Goal: Task Accomplishment & Management: Manage account settings

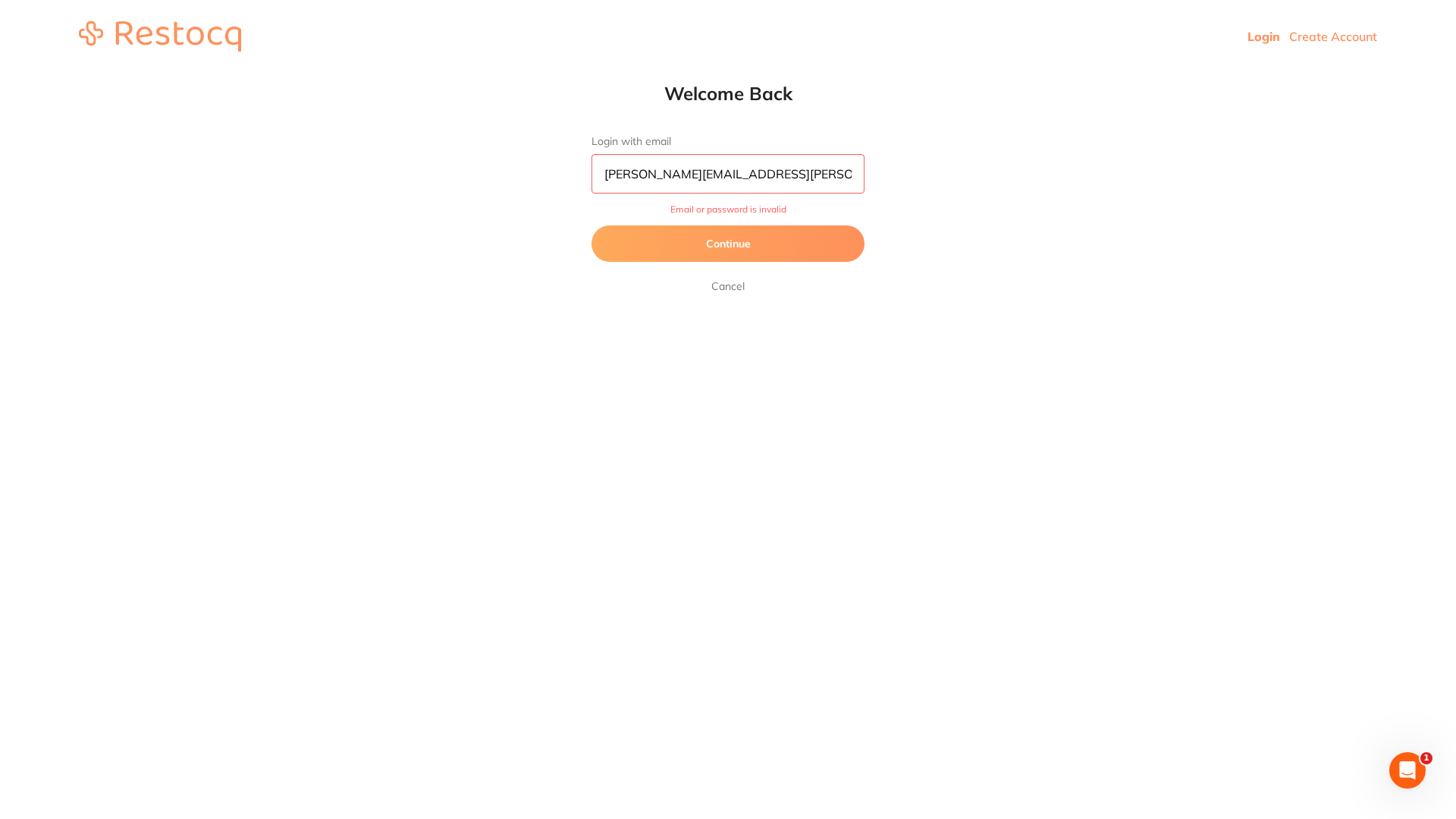
click at [742, 247] on button "Continue" at bounding box center [728, 244] width 273 height 37
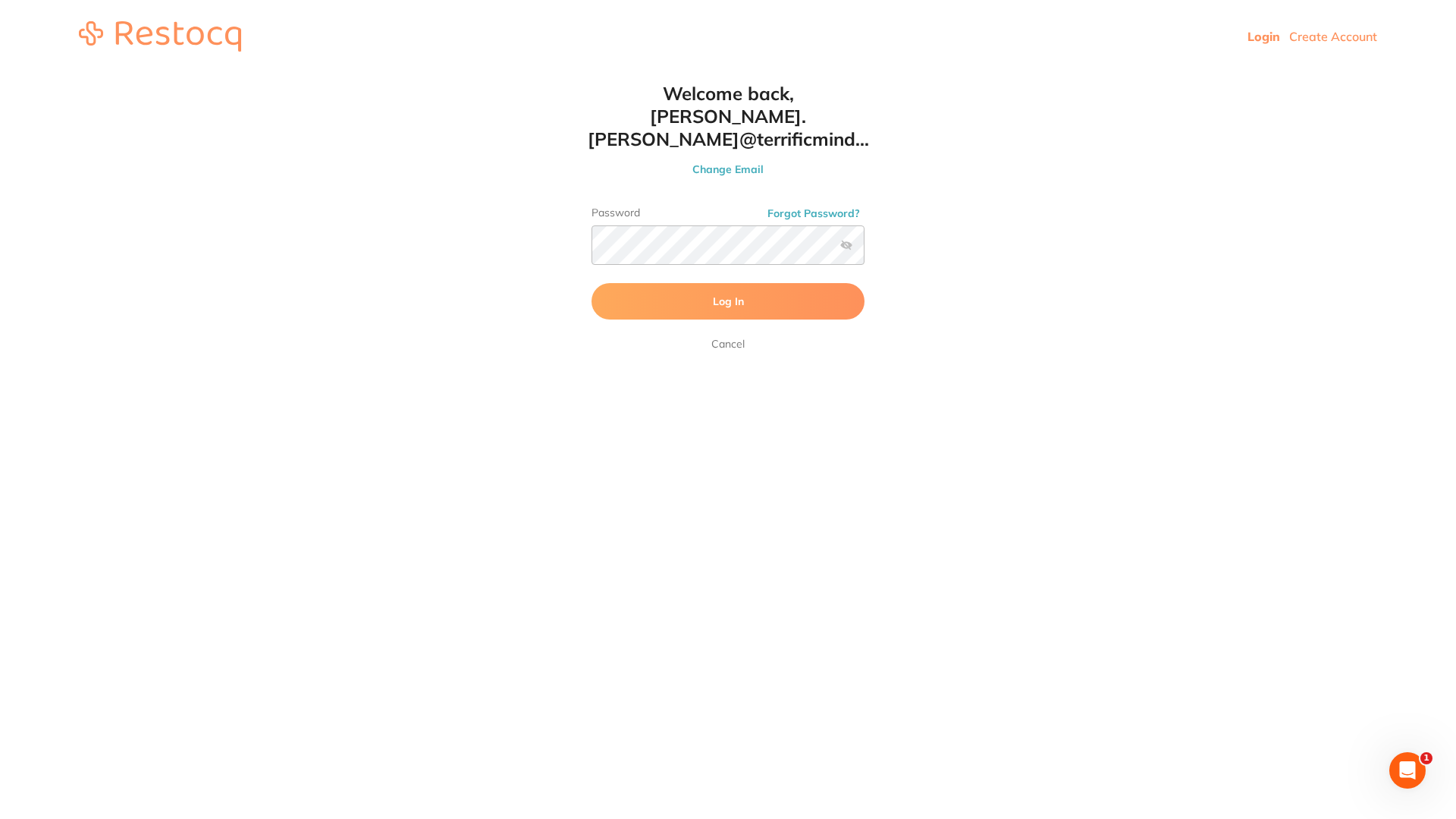
click at [728, 295] on span "Log In" at bounding box center [728, 301] width 31 height 14
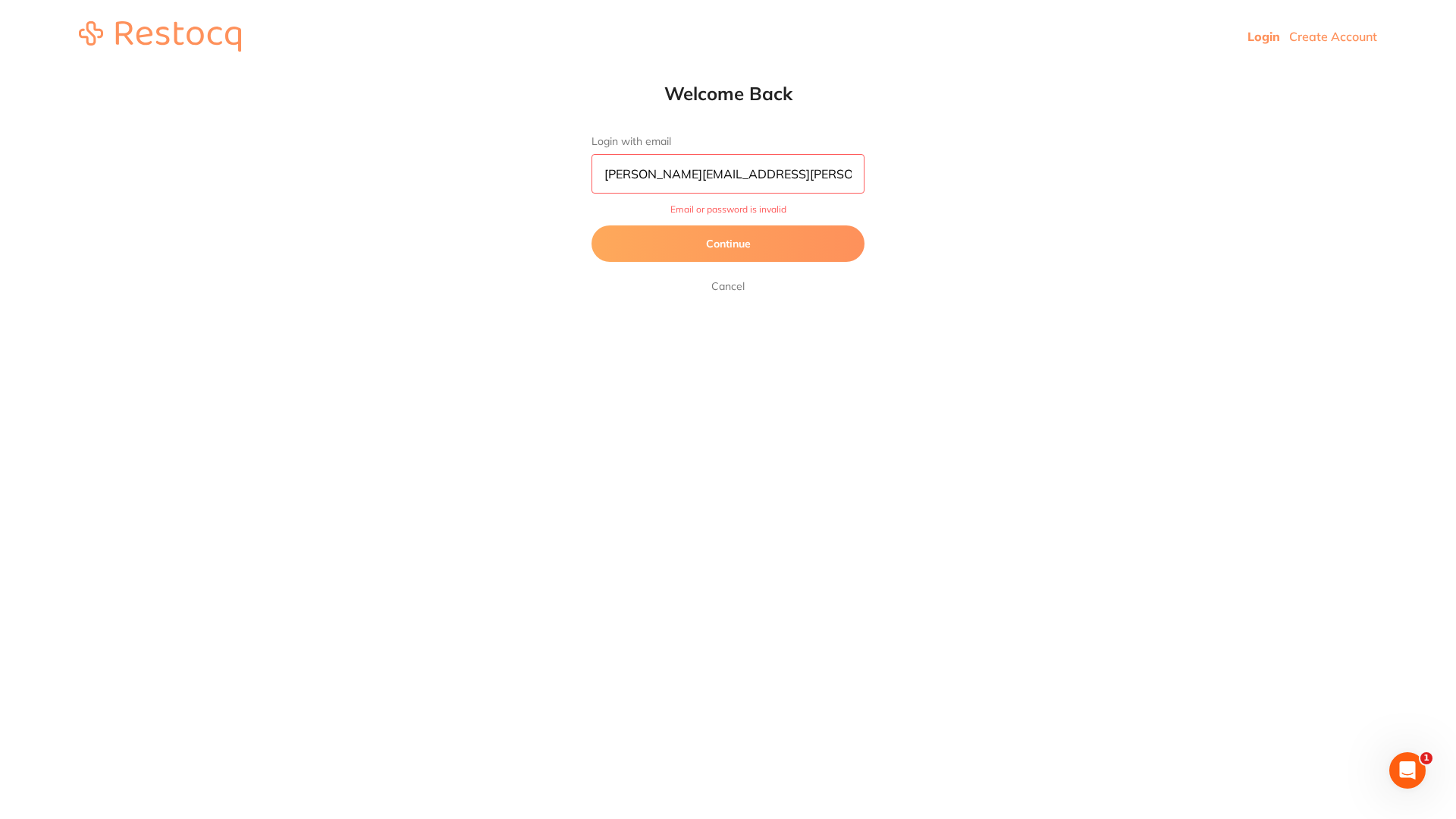
click at [728, 282] on link "Cancel" at bounding box center [728, 286] width 40 height 18
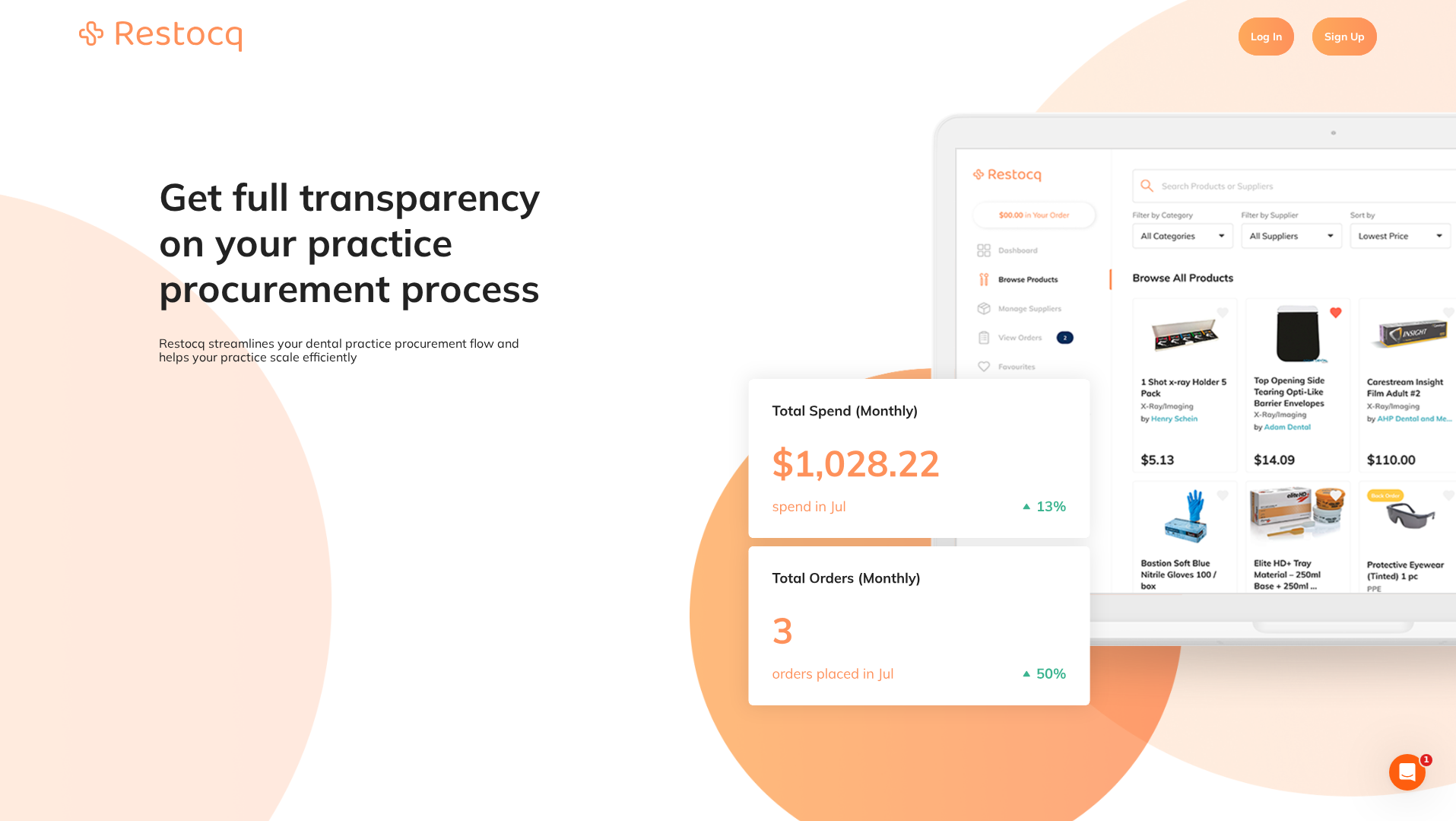
click at [1260, 40] on link "Log In" at bounding box center [1266, 37] width 56 height 38
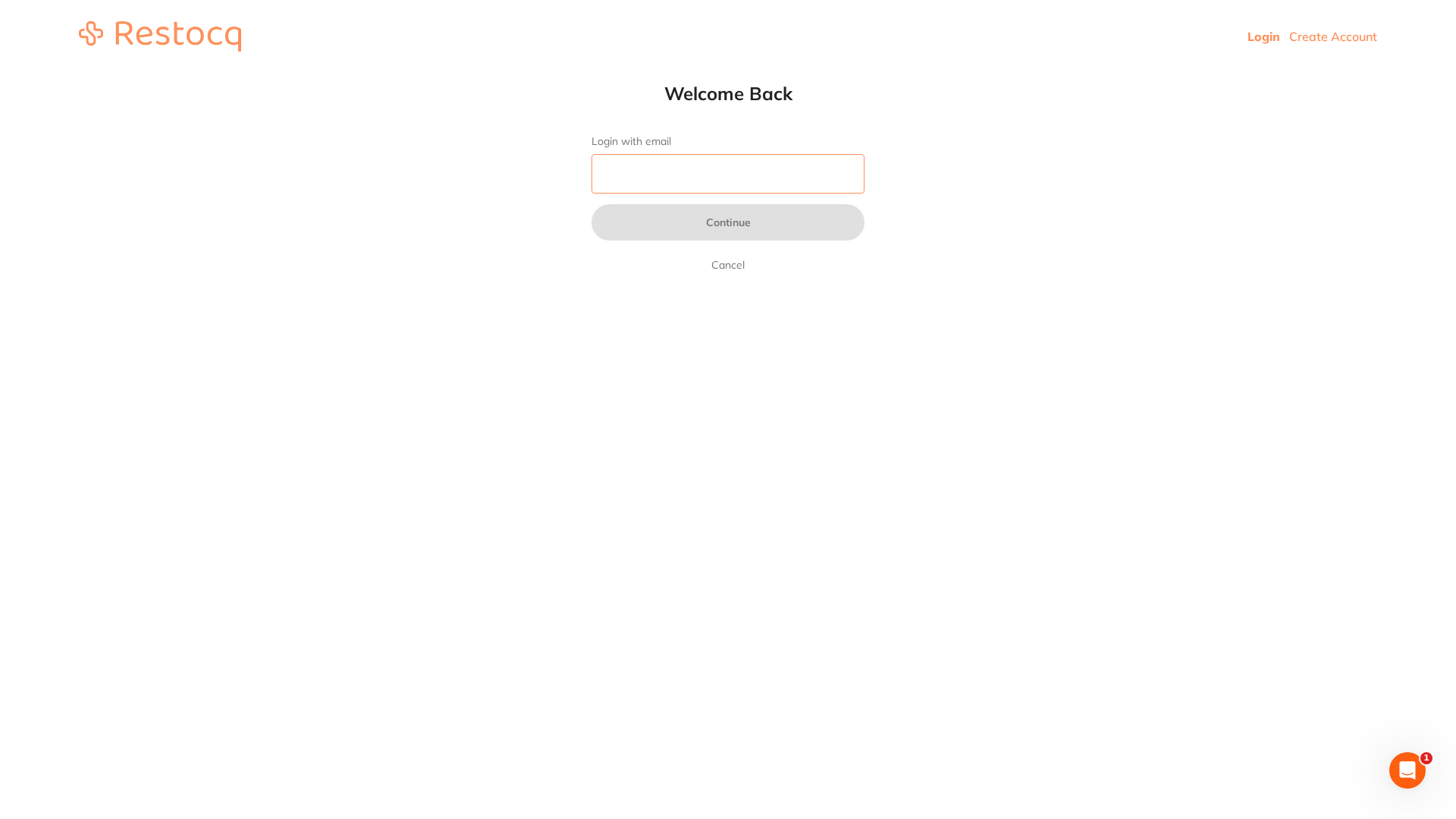
click at [734, 170] on input "Login with email" at bounding box center [728, 174] width 273 height 40
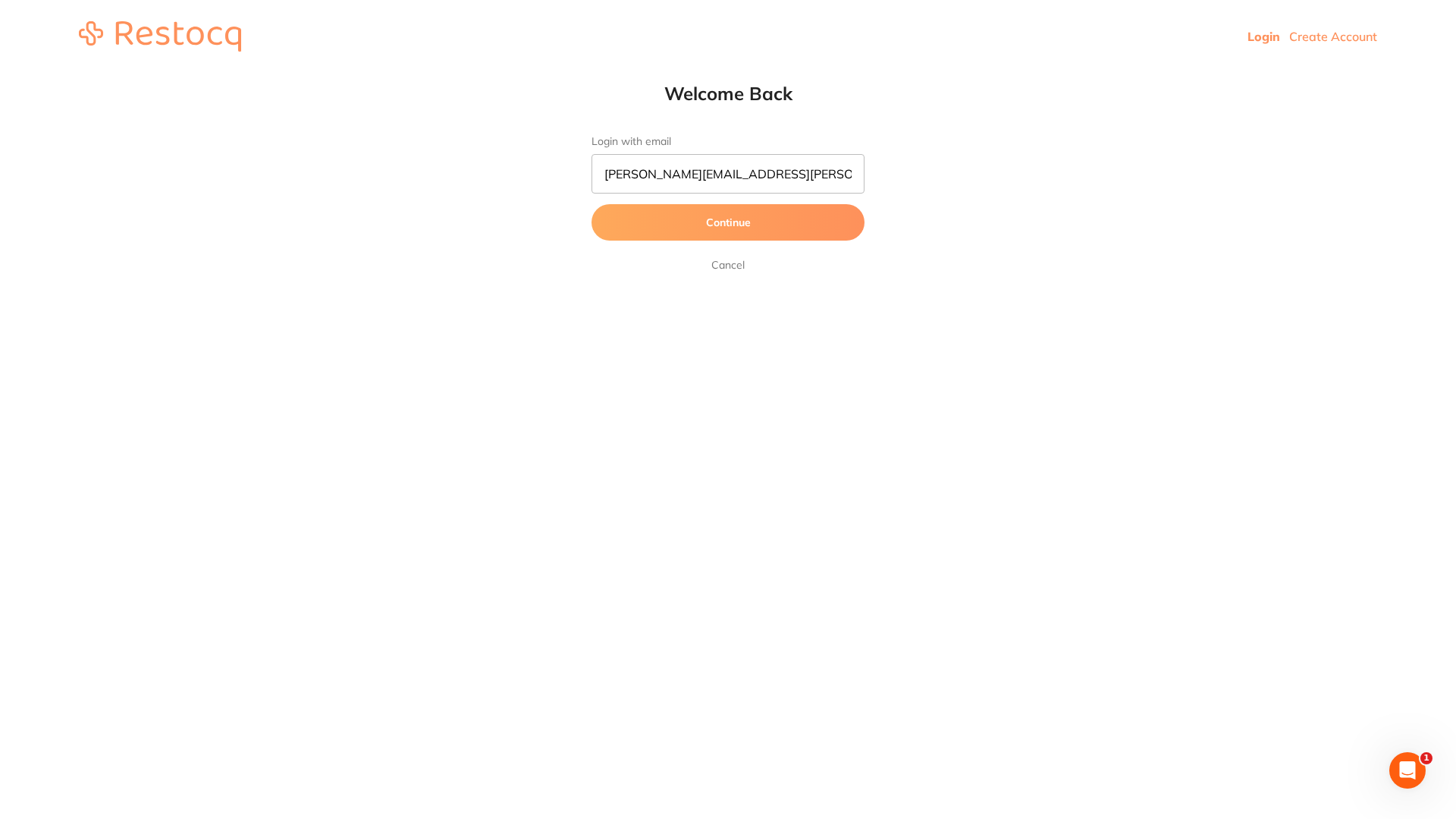
click at [727, 220] on button "Continue" at bounding box center [728, 222] width 273 height 37
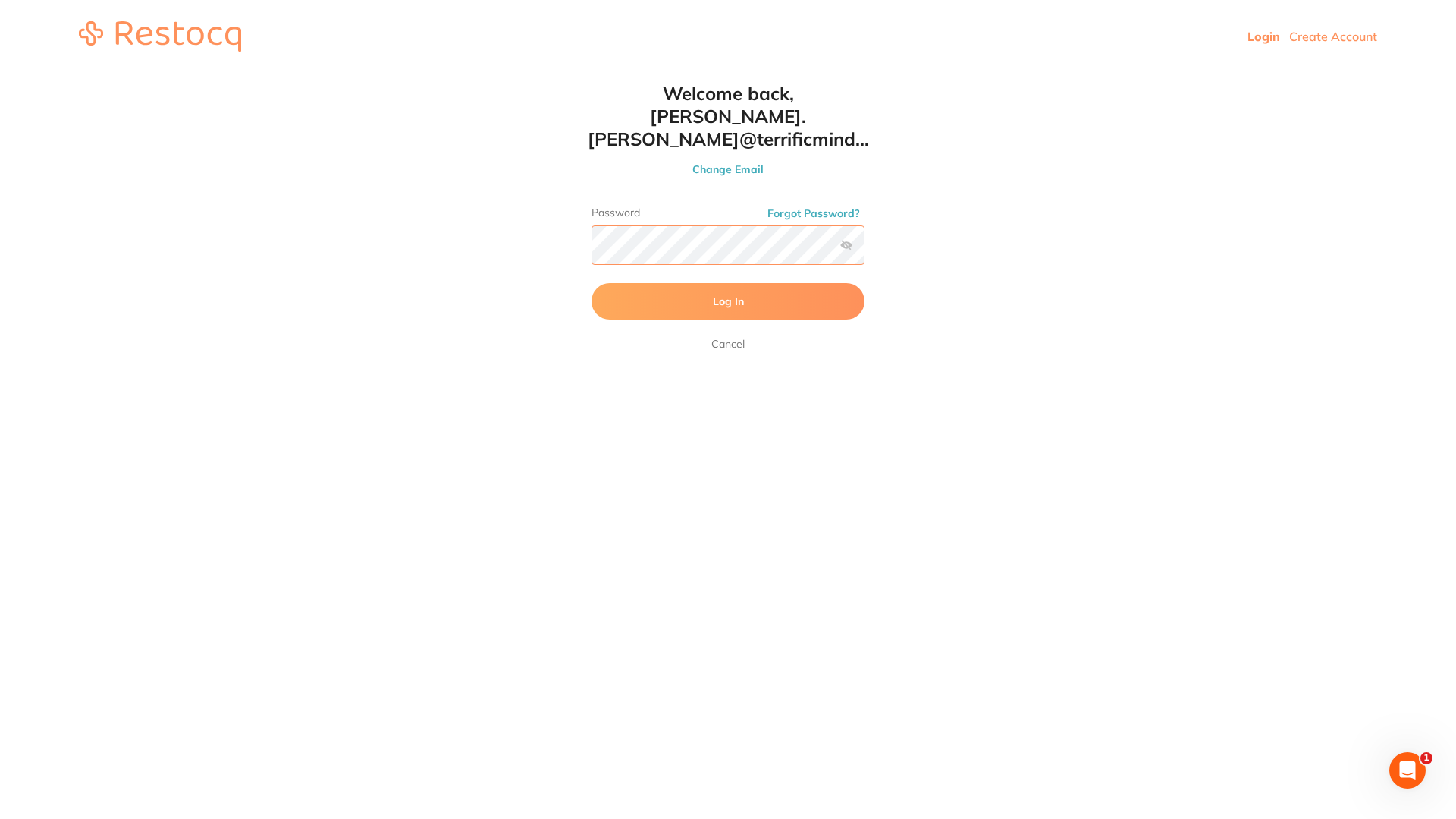
click at [592, 283] on button "Log In" at bounding box center [728, 301] width 273 height 37
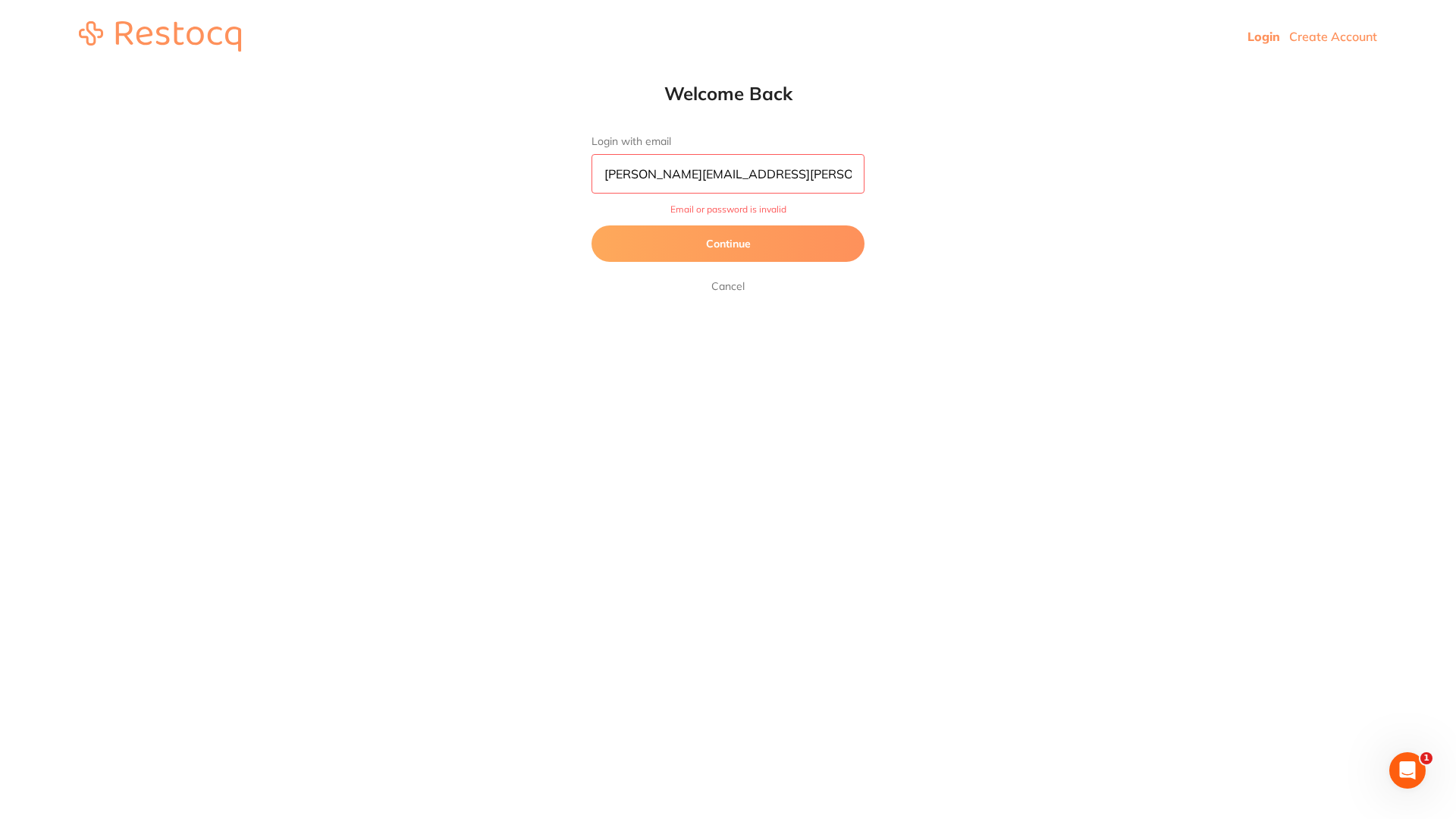
click at [815, 174] on input "[PERSON_NAME][EMAIL_ADDRESS][PERSON_NAME][DOMAIN_NAME]" at bounding box center [728, 174] width 273 height 40
click at [939, 73] on html "Login Create Account Welcome Back Login with email sreeraj.somarajan@terrificmi…" at bounding box center [728, 37] width 1456 height 73
click at [765, 254] on button "Continue" at bounding box center [728, 244] width 273 height 37
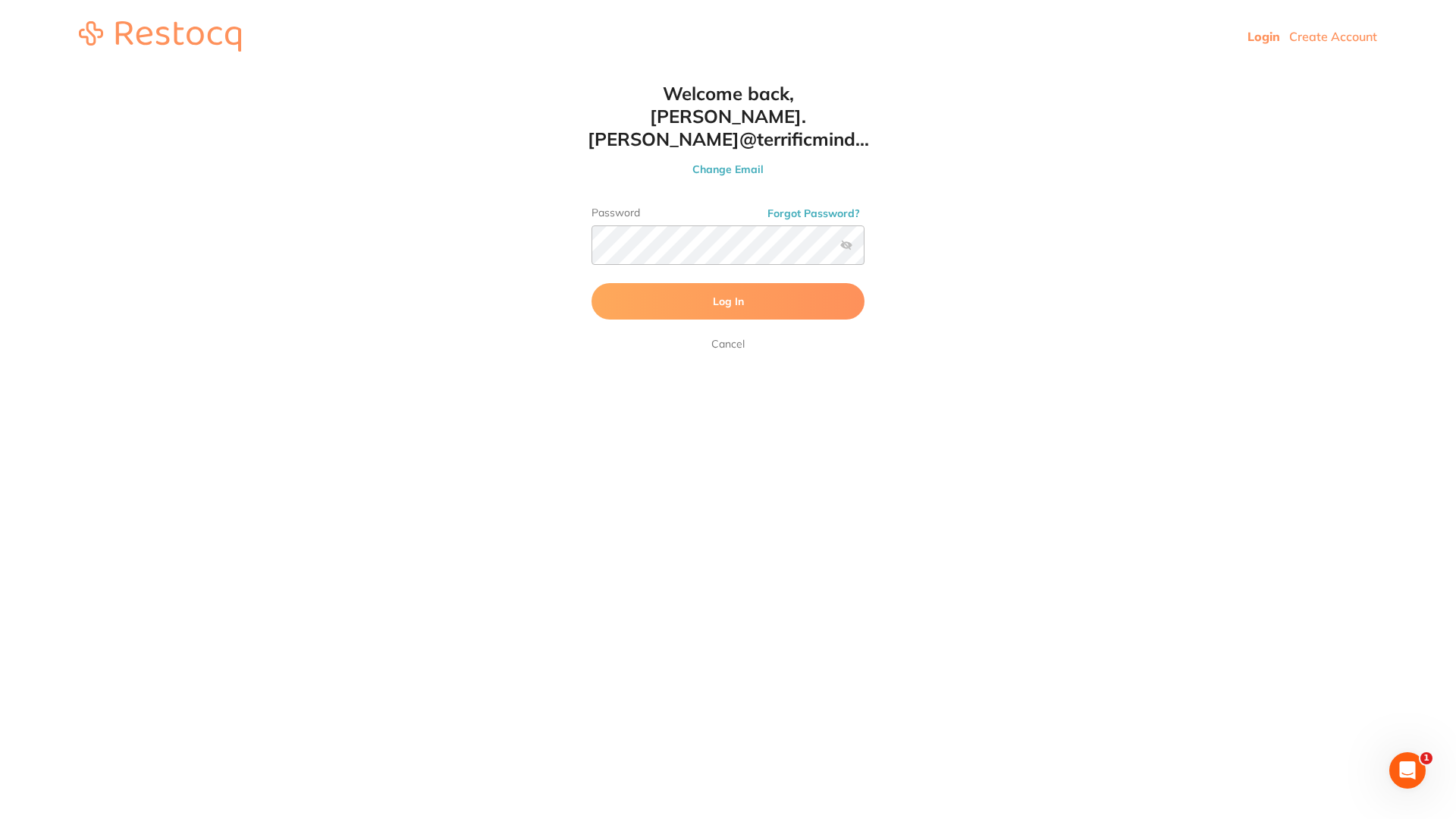
click at [845, 239] on label at bounding box center [847, 245] width 12 height 12
click at [864, 250] on input "checkbox" at bounding box center [864, 250] width 0 height 0
click at [716, 287] on button "Log In" at bounding box center [728, 301] width 273 height 37
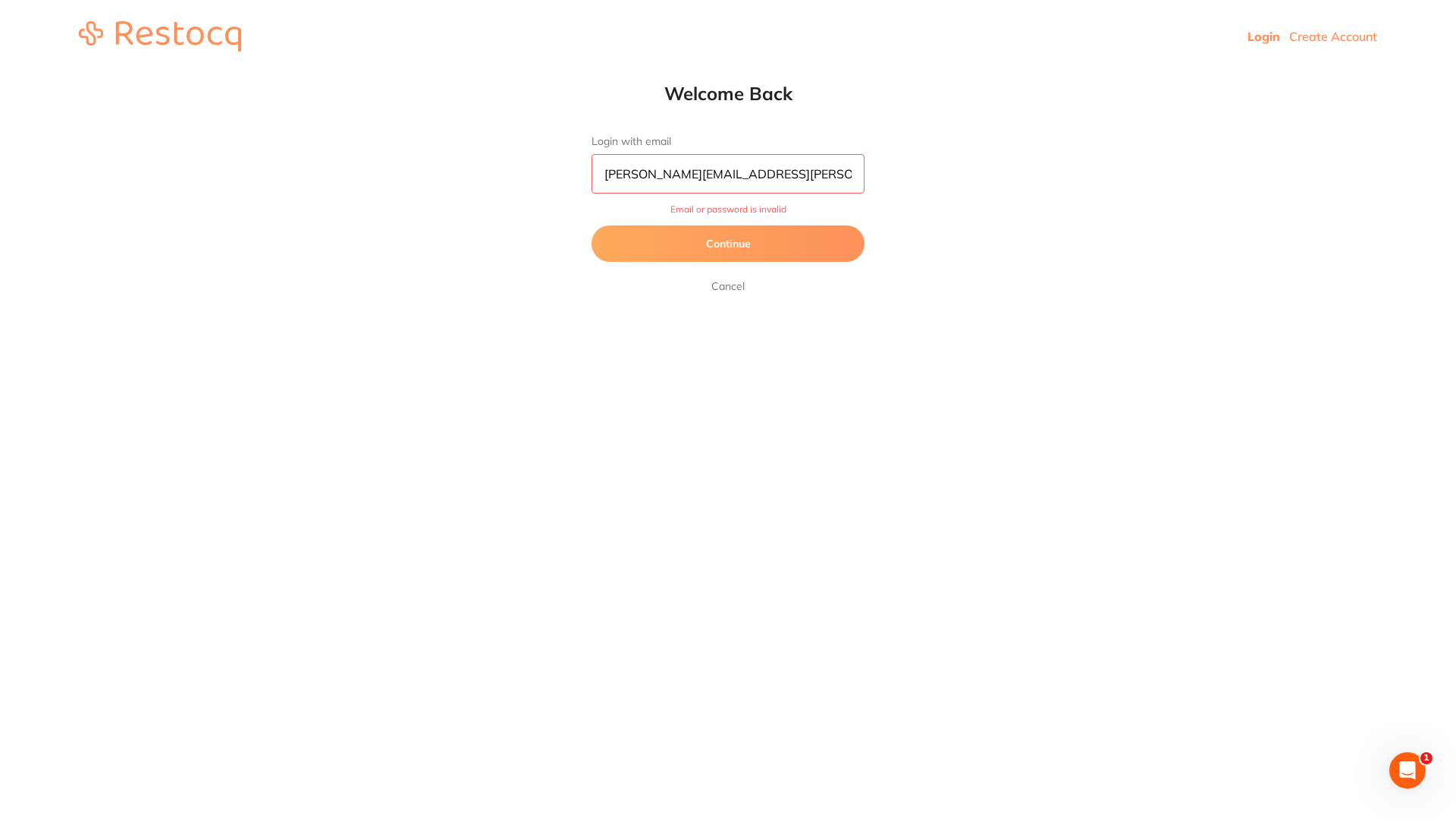
click at [645, 250] on button "Continue" at bounding box center [728, 244] width 273 height 37
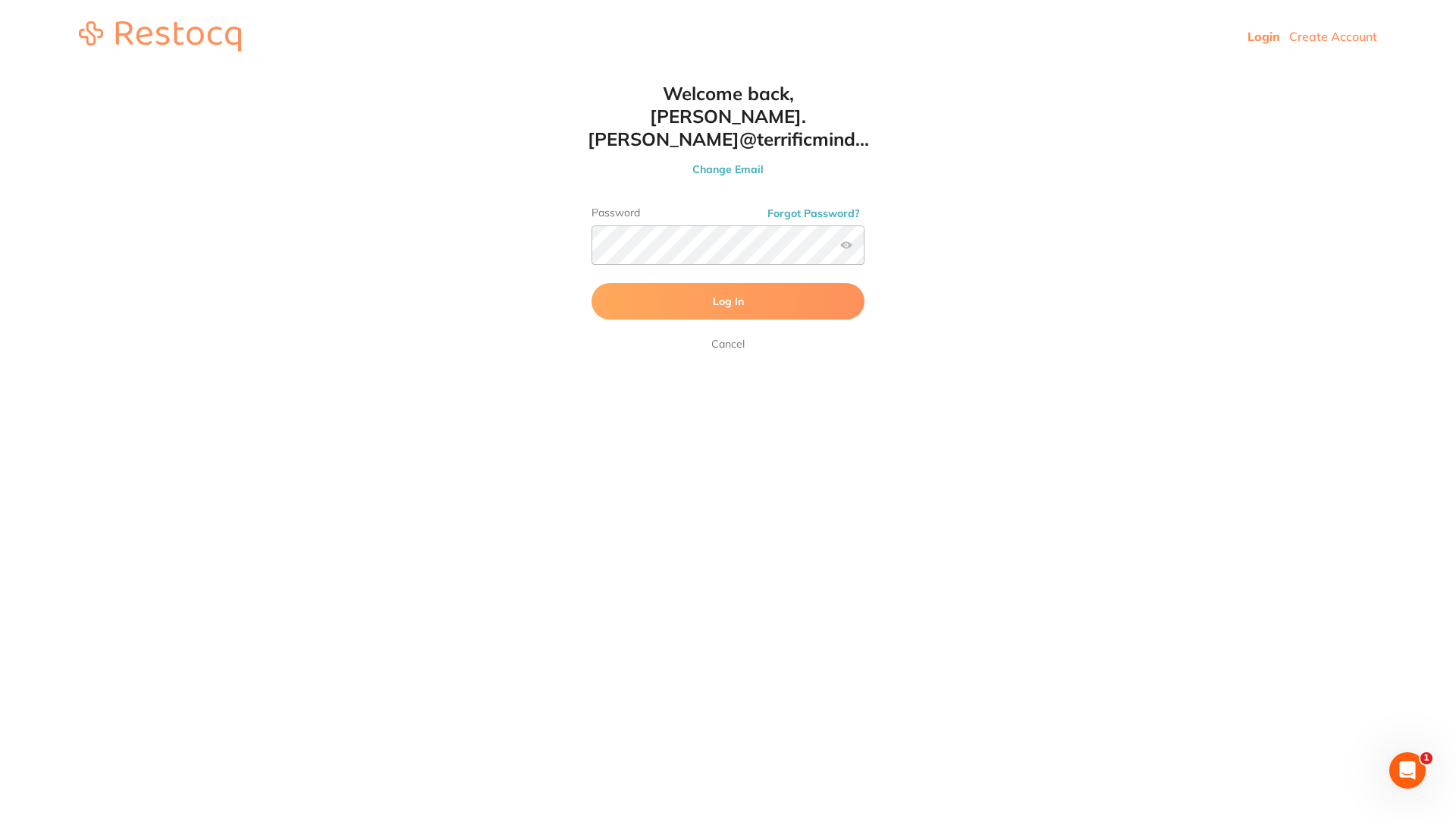
click at [644, 283] on button "Log In" at bounding box center [728, 301] width 273 height 37
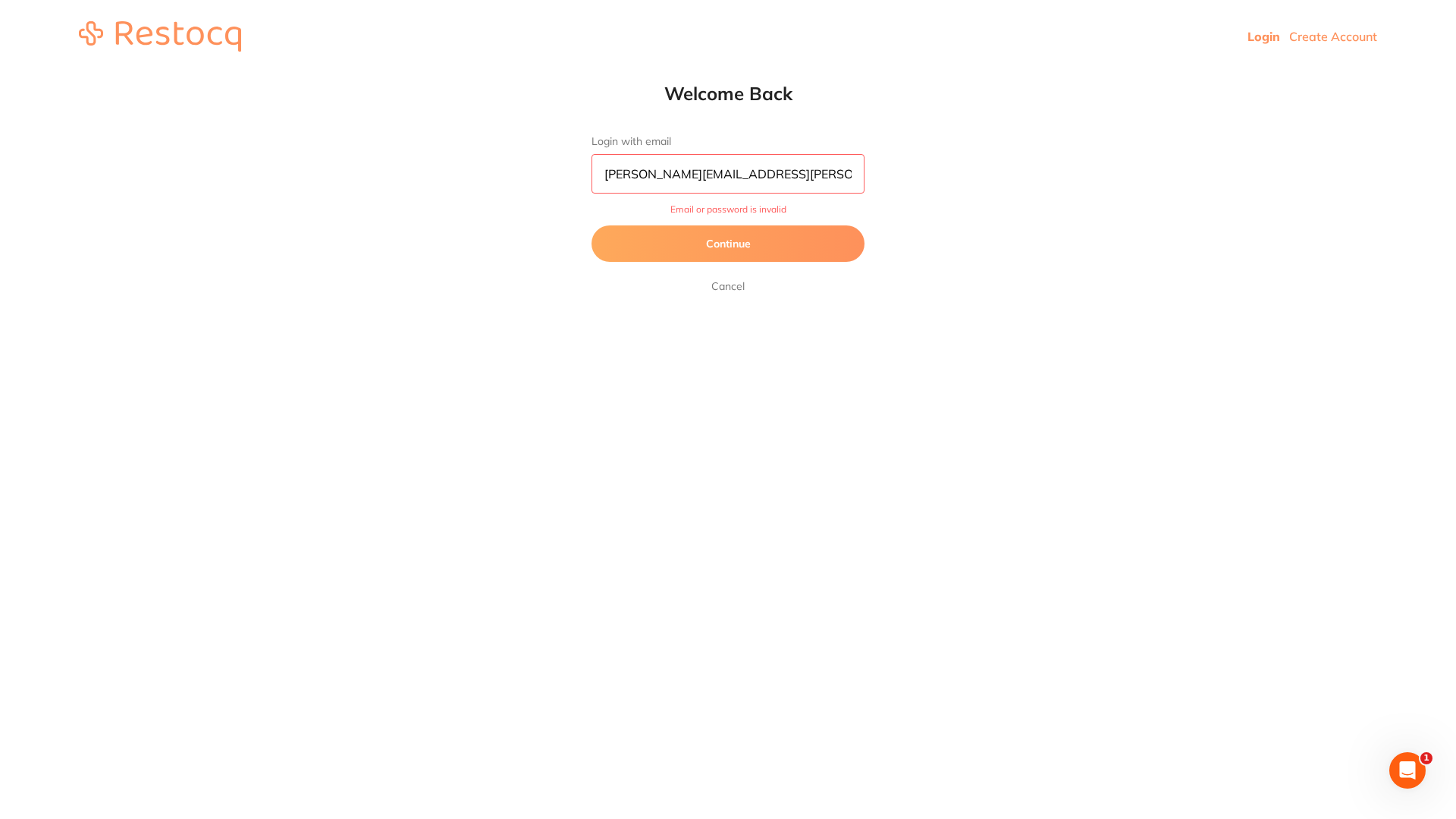
click at [820, 178] on input "[PERSON_NAME][EMAIL_ADDRESS][PERSON_NAME][DOMAIN_NAME]" at bounding box center [728, 174] width 273 height 40
type input "[PERSON_NAME][EMAIL_ADDRESS][PERSON_NAME][DOMAIN_NAME]"
click at [742, 248] on button "Continue" at bounding box center [728, 244] width 273 height 37
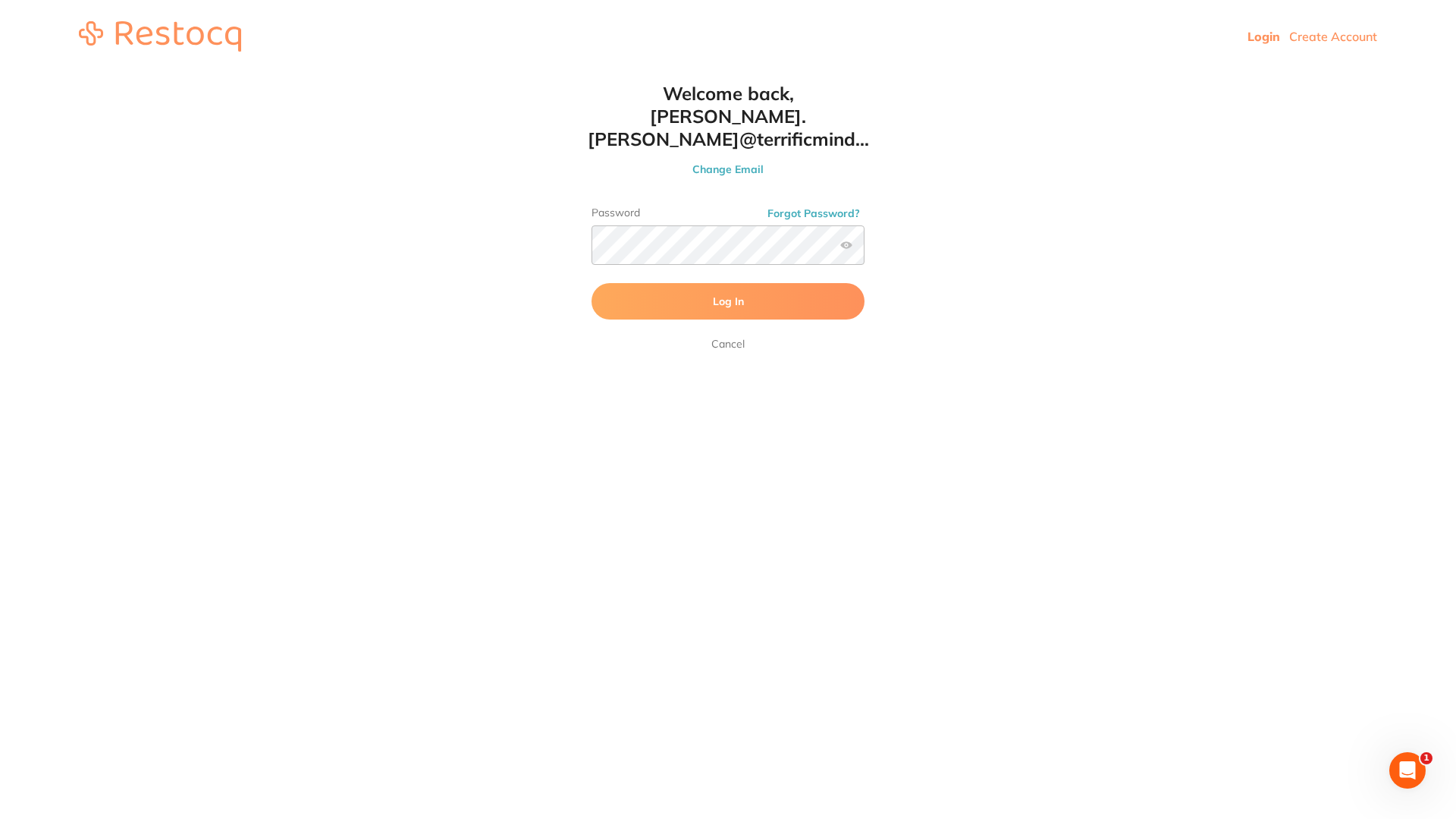
click at [724, 295] on span "Log In" at bounding box center [728, 301] width 31 height 14
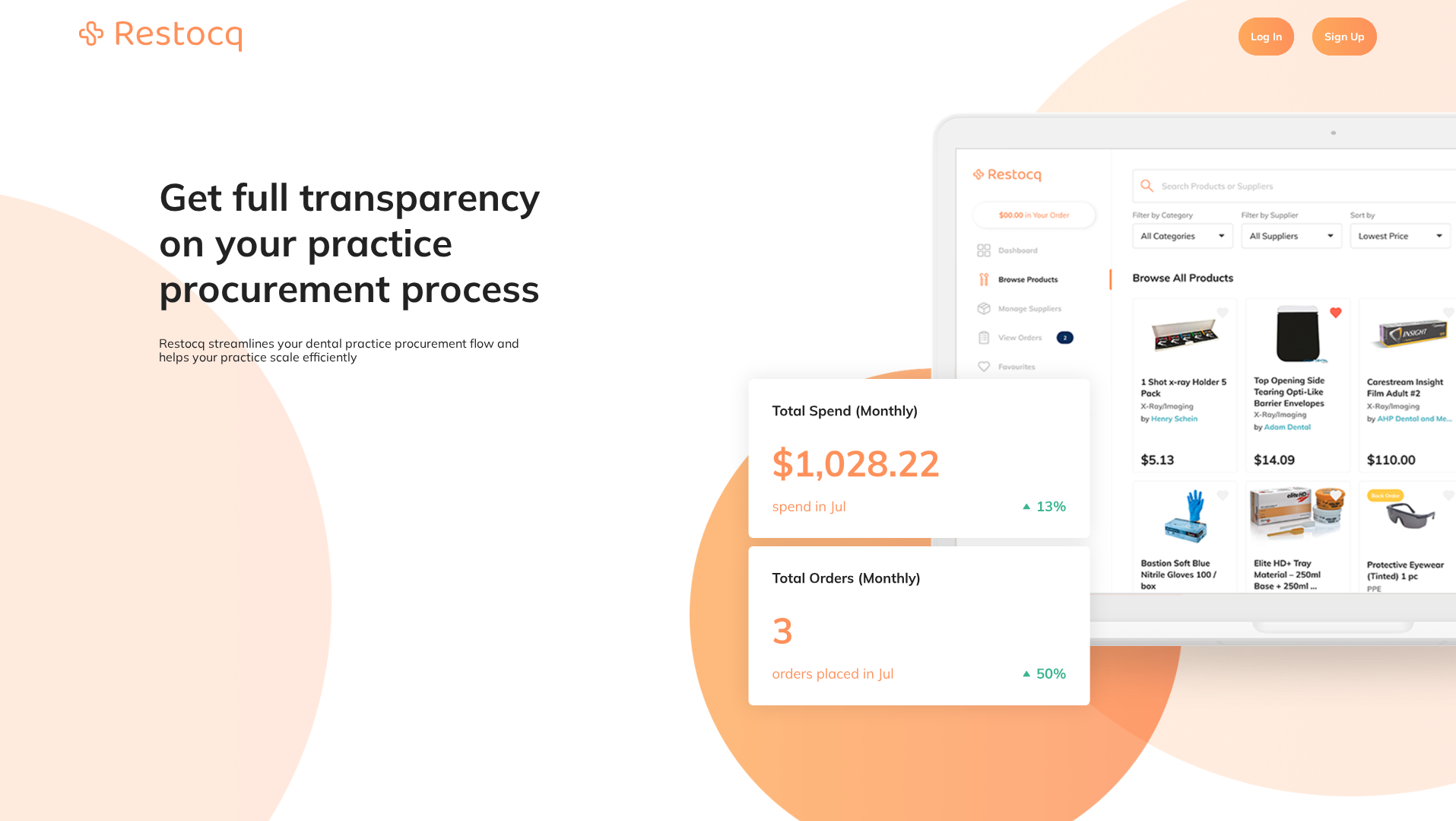
click at [1263, 36] on link "Log In" at bounding box center [1266, 37] width 56 height 38
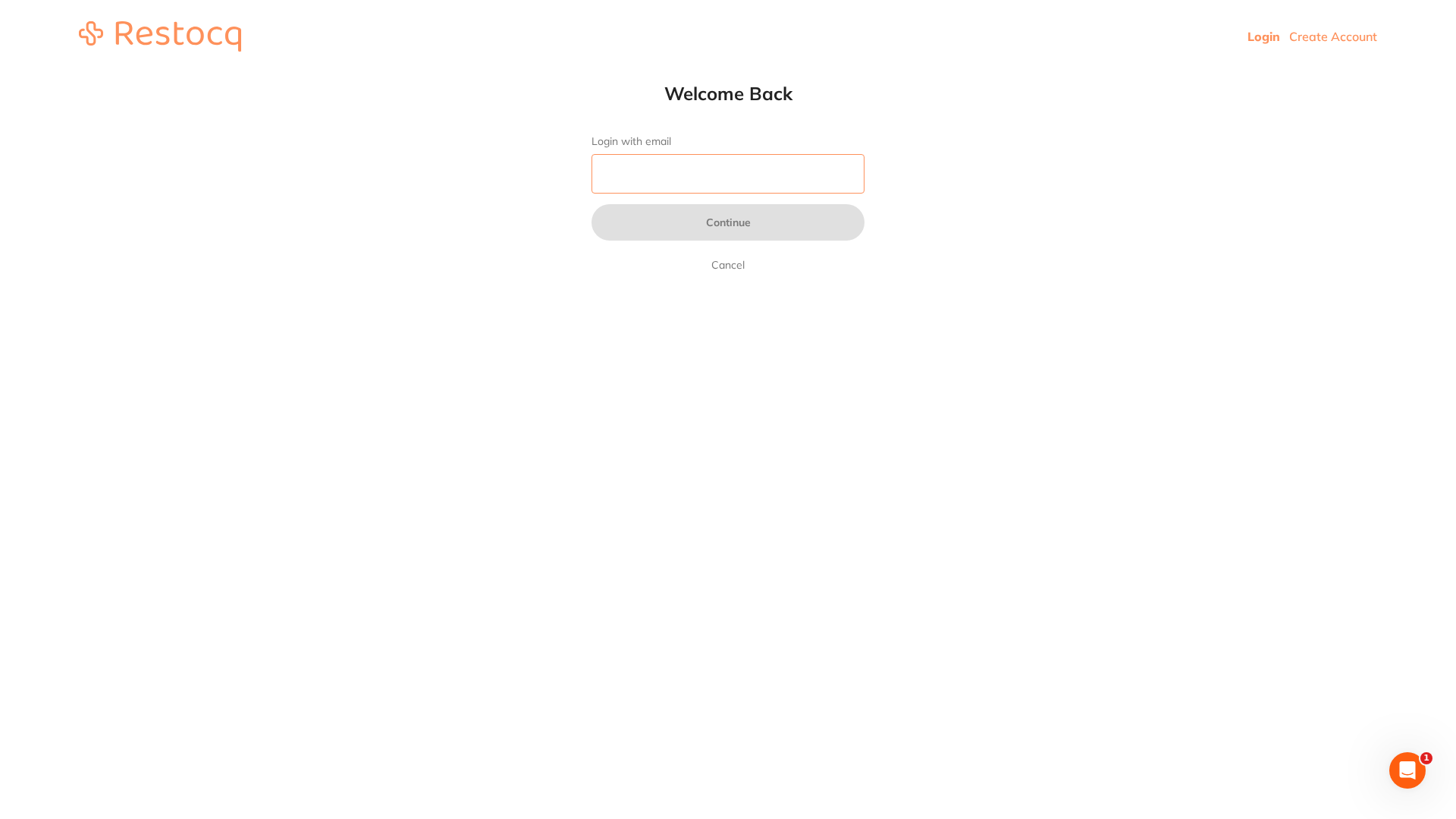
click at [622, 164] on input "Login with email" at bounding box center [728, 174] width 273 height 40
paste input "[PERSON_NAME][EMAIL_ADDRESS][PERSON_NAME][DOMAIN_NAME]"
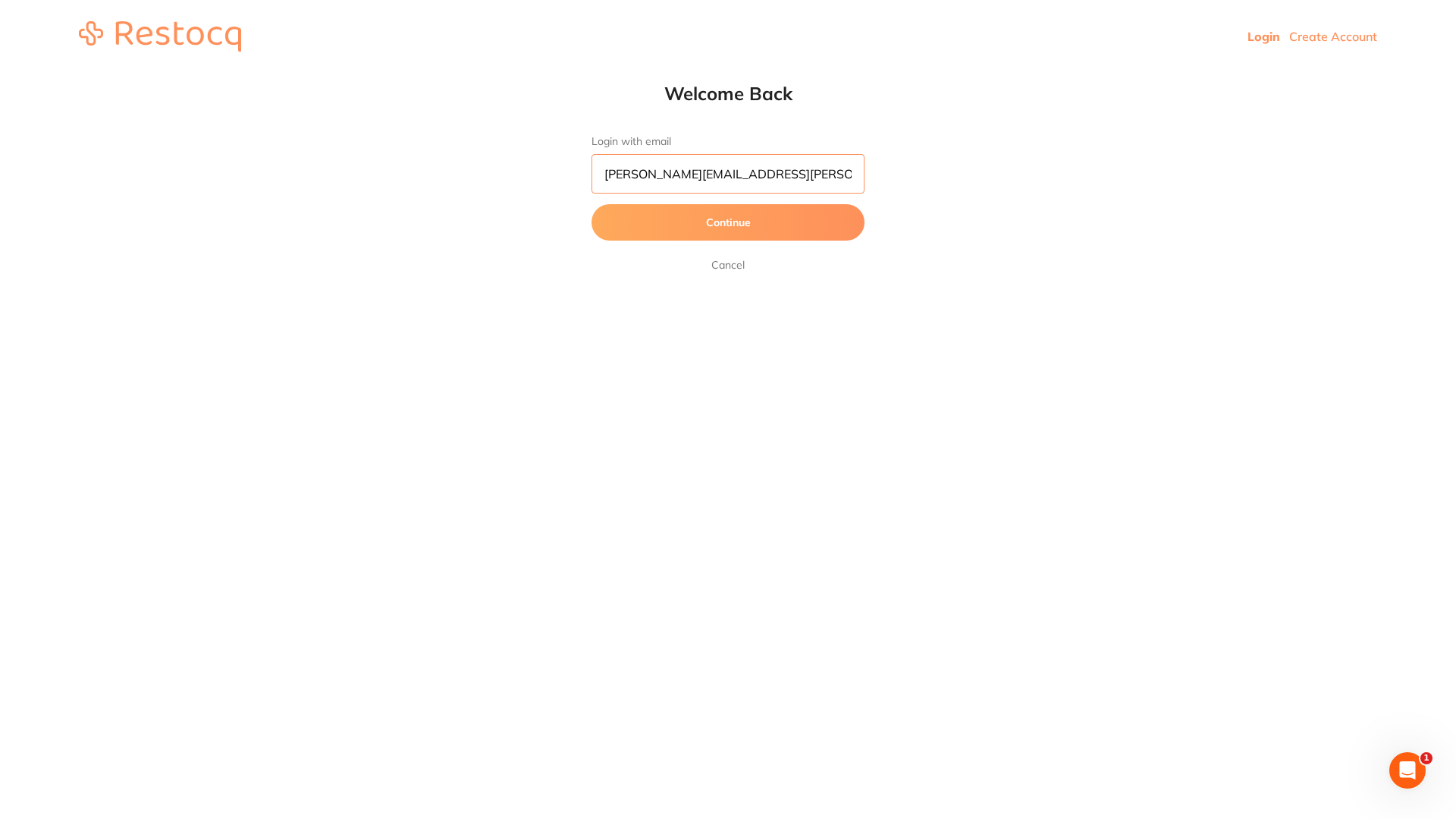
type input "[PERSON_NAME][EMAIL_ADDRESS][PERSON_NAME][DOMAIN_NAME]"
click at [592, 204] on button "Continue" at bounding box center [728, 222] width 273 height 37
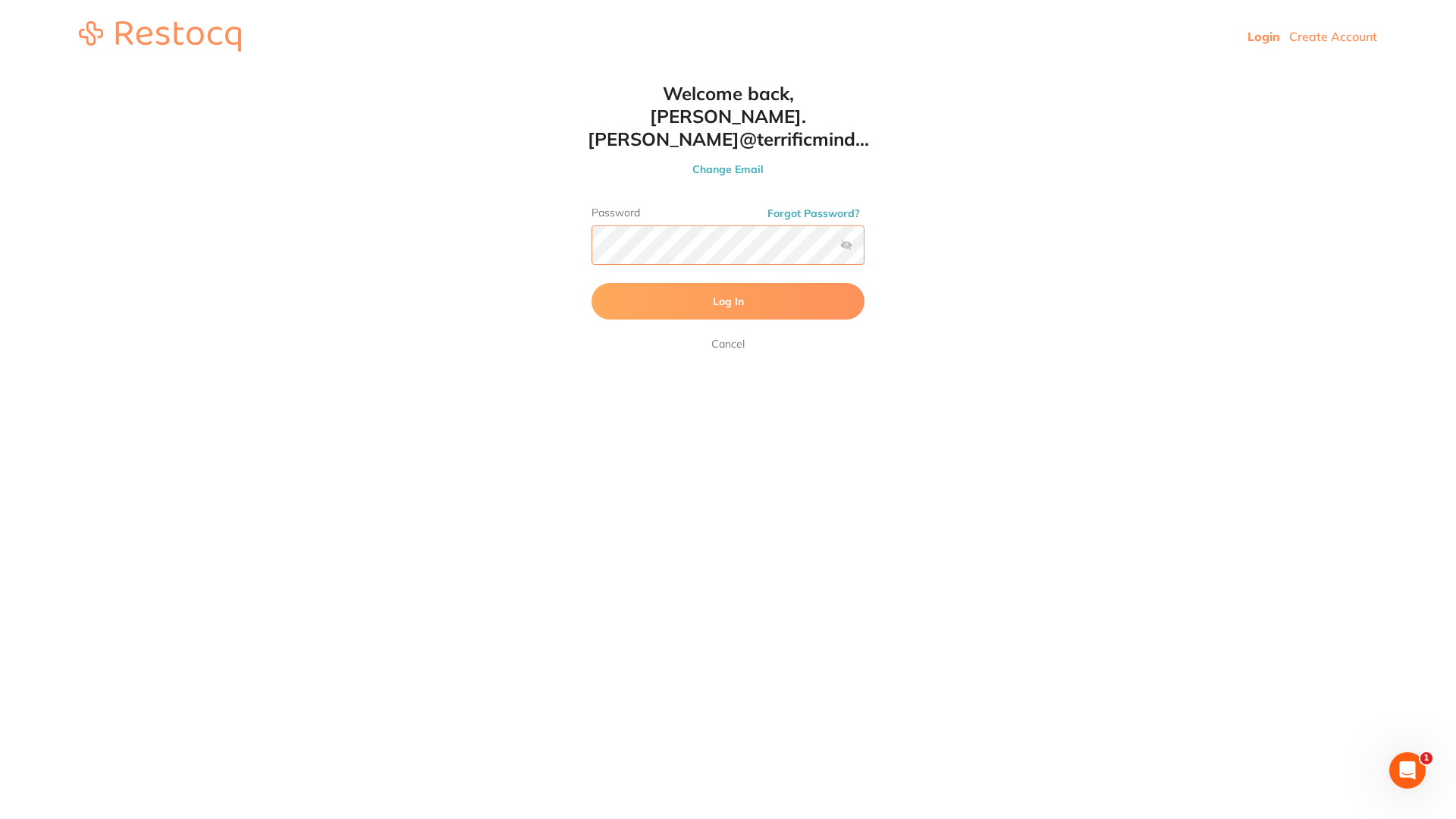
click at [592, 283] on button "Log In" at bounding box center [728, 301] width 273 height 37
